Goal: Task Accomplishment & Management: Manage account settings

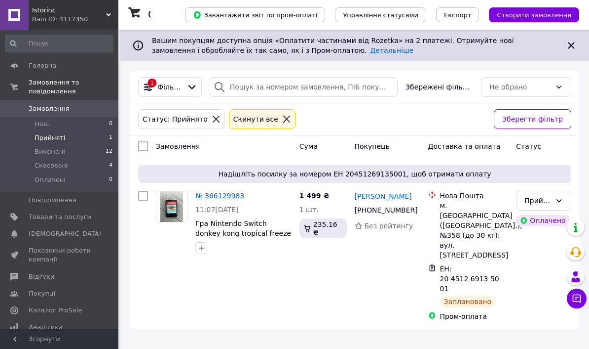
click at [46, 167] on span "Скасовані" at bounding box center [52, 165] width 34 height 9
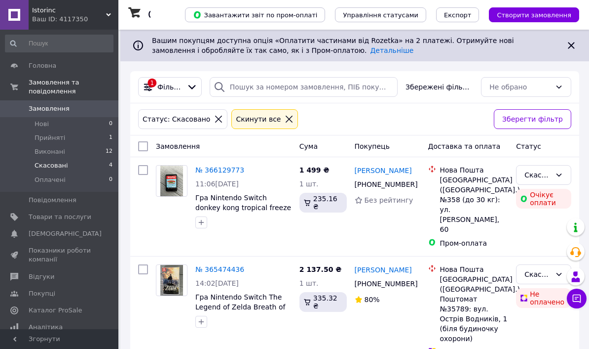
click at [40, 151] on span "Виконані" at bounding box center [50, 151] width 31 height 9
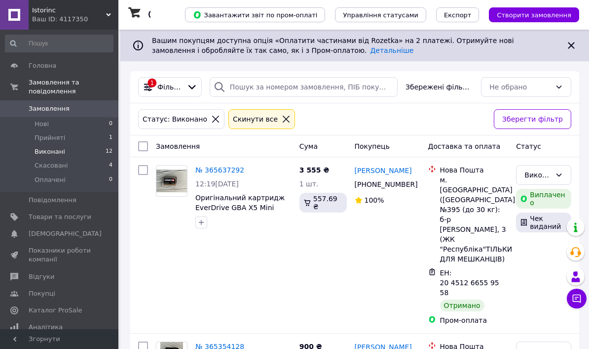
click at [42, 141] on span "Прийняті" at bounding box center [50, 137] width 31 height 9
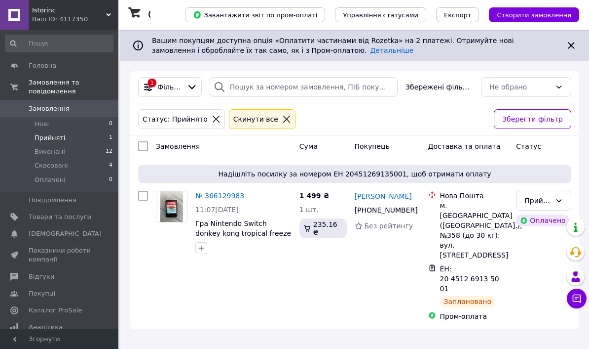
click at [44, 164] on span "Скасовані" at bounding box center [52, 165] width 34 height 9
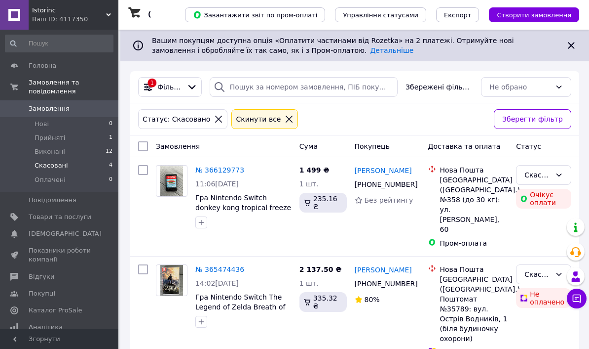
click at [45, 151] on span "Виконані" at bounding box center [50, 151] width 31 height 9
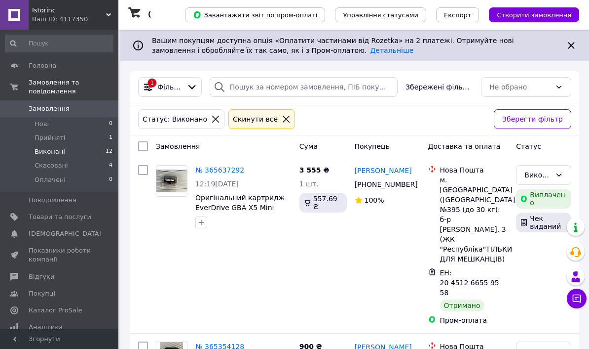
click at [47, 141] on span "Прийняті" at bounding box center [50, 137] width 31 height 9
